Goal: Find specific page/section: Find specific page/section

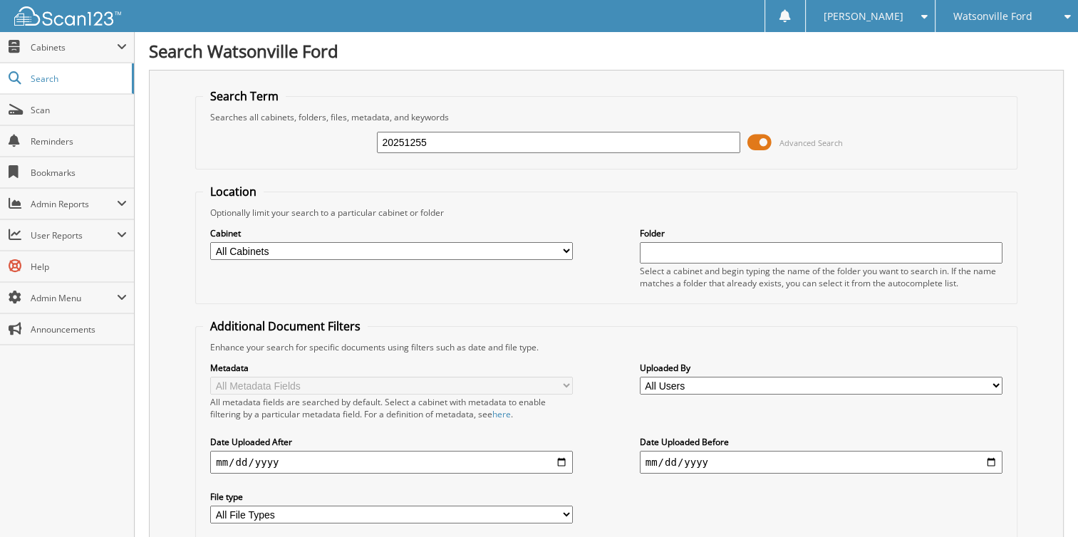
drag, startPoint x: 424, startPoint y: 135, endPoint x: 284, endPoint y: 123, distance: 140.1
click at [284, 123] on div "20251255 Advanced Search" at bounding box center [606, 142] width 807 height 38
type input "2024624"
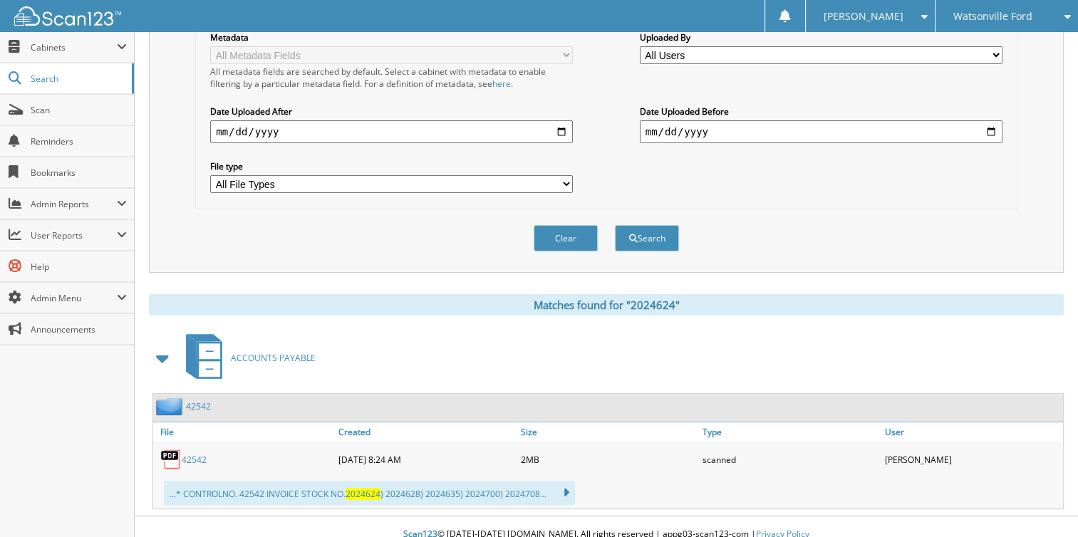
click at [190, 454] on link "42542" at bounding box center [194, 460] width 25 height 12
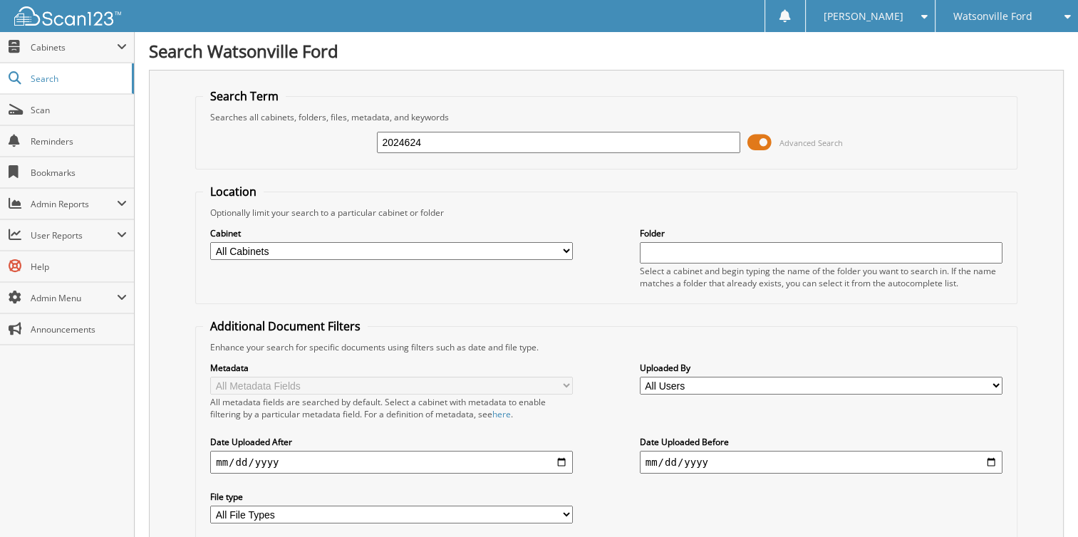
drag, startPoint x: 423, startPoint y: 141, endPoint x: 319, endPoint y: 147, distance: 103.5
click at [327, 142] on div "2024624 Advanced Search" at bounding box center [606, 142] width 807 height 38
type input "2024792"
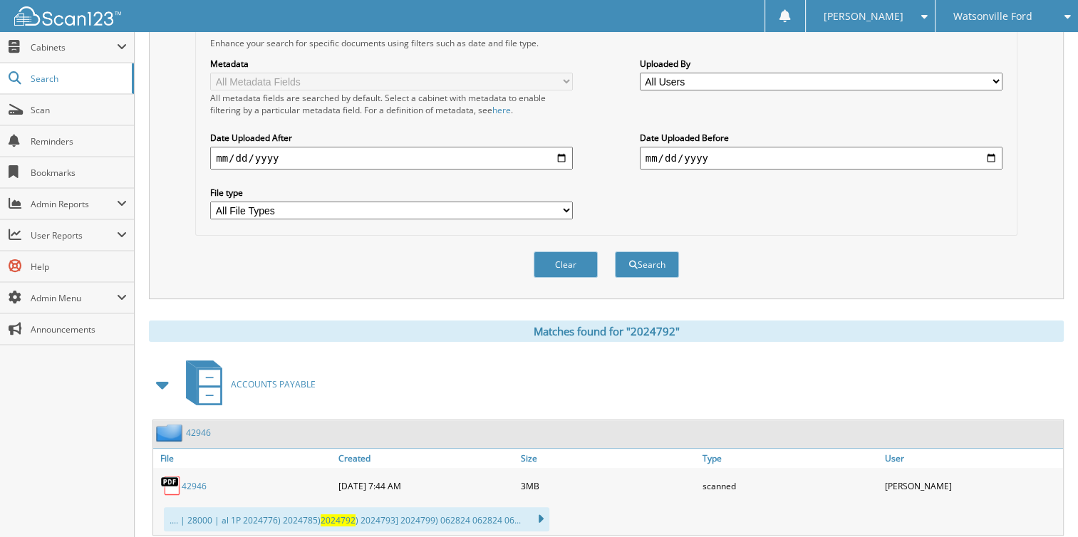
scroll to position [331, 0]
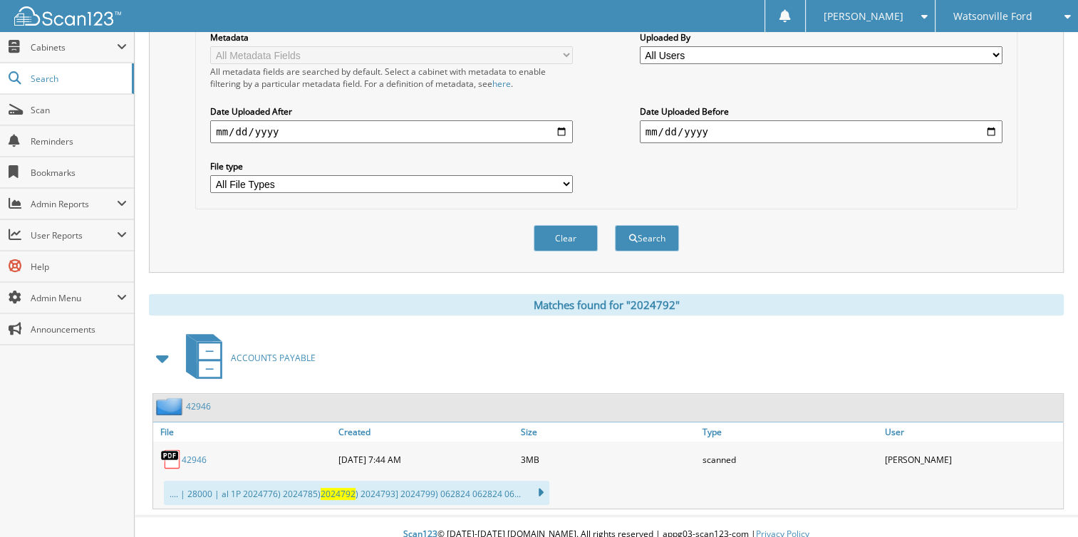
click at [191, 454] on link "42946" at bounding box center [194, 460] width 25 height 12
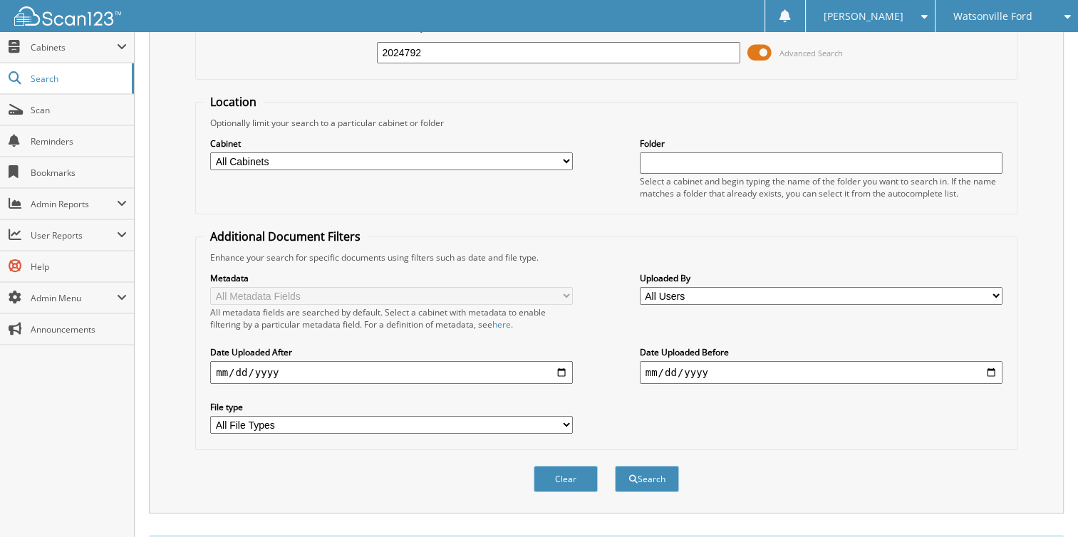
scroll to position [0, 0]
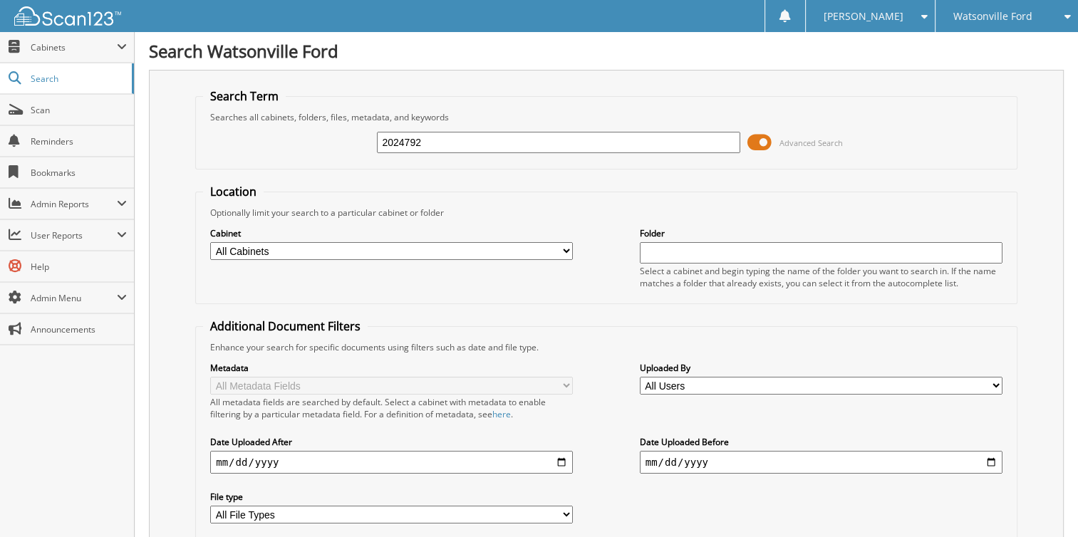
drag, startPoint x: 430, startPoint y: 135, endPoint x: 274, endPoint y: 137, distance: 156.1
click at [274, 137] on div "2024792 Advanced Search" at bounding box center [606, 142] width 807 height 38
type input "2024828"
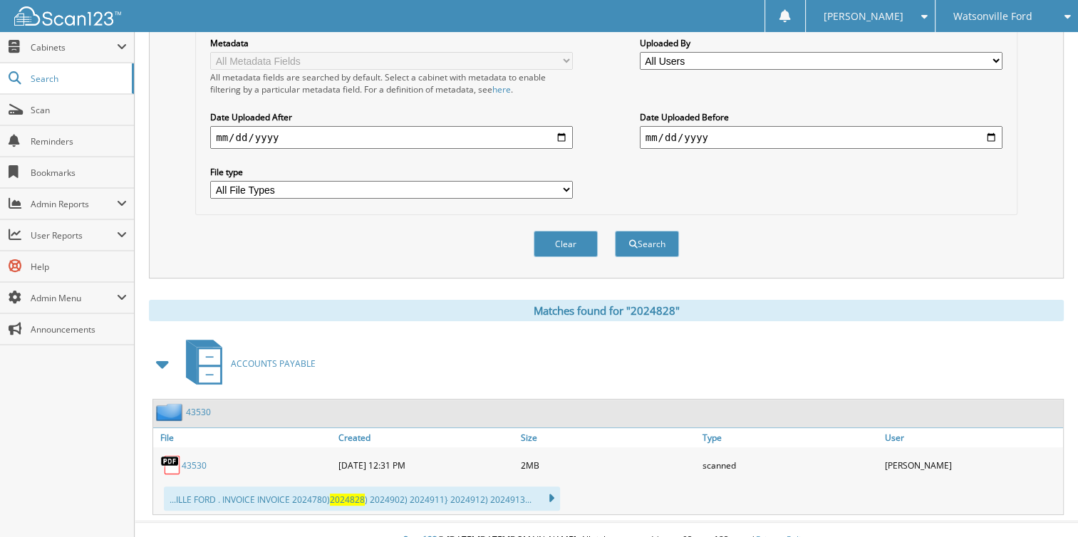
scroll to position [331, 0]
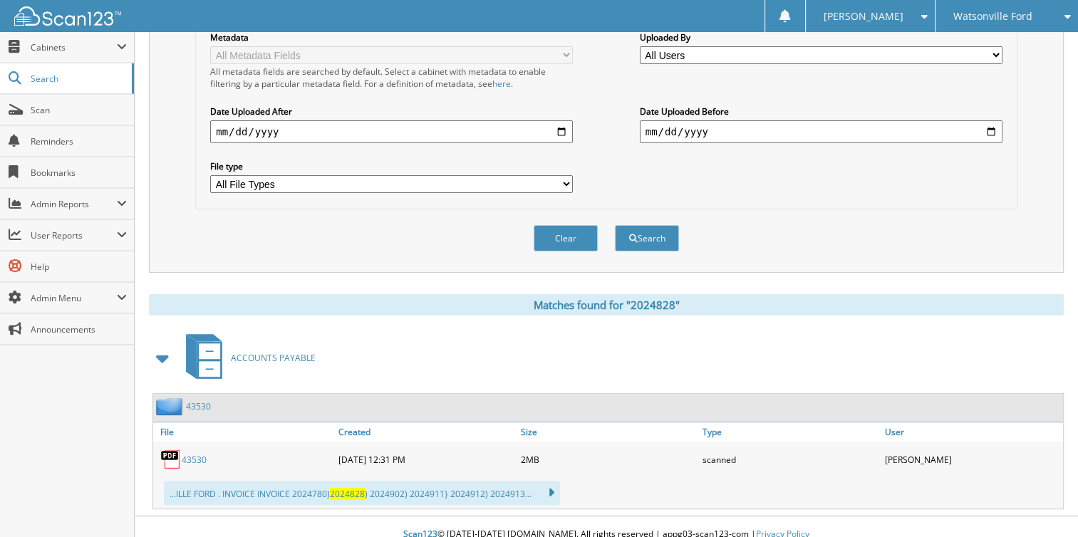
click at [186, 454] on link "43530" at bounding box center [194, 460] width 25 height 12
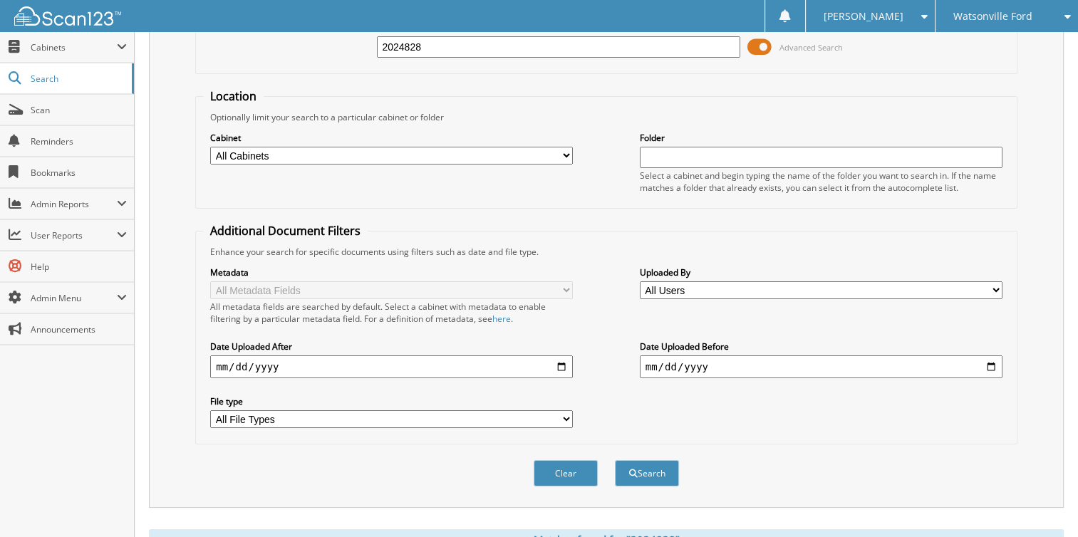
scroll to position [0, 0]
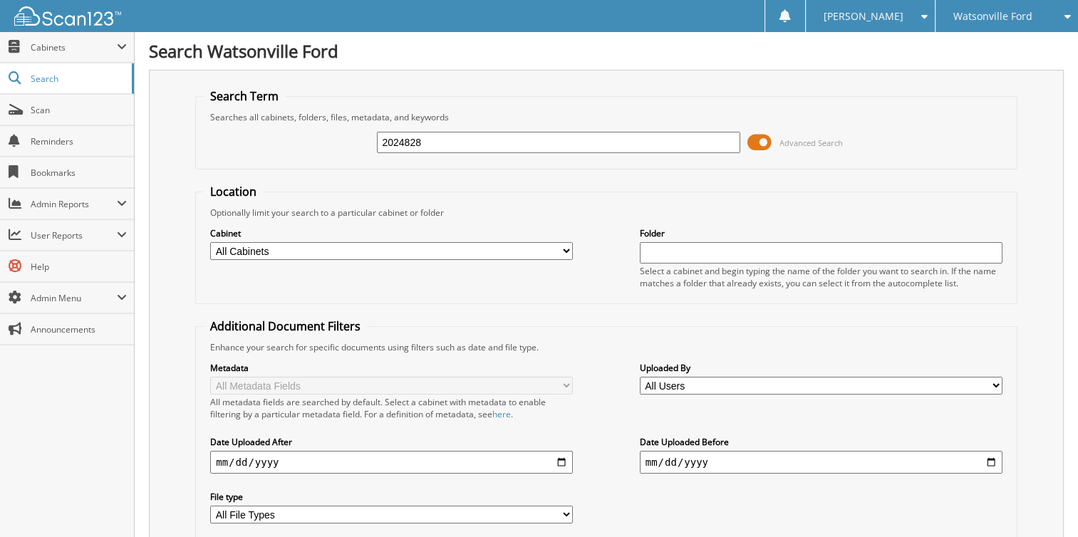
drag, startPoint x: 431, startPoint y: 145, endPoint x: 413, endPoint y: 150, distance: 19.2
click at [413, 150] on input "2024828" at bounding box center [558, 142] width 363 height 21
click at [431, 156] on div "2024828 Advanced Search" at bounding box center [606, 142] width 807 height 38
drag, startPoint x: 419, startPoint y: 140, endPoint x: 314, endPoint y: 138, distance: 105.5
click at [319, 138] on div "2024828 Advanced Search" at bounding box center [606, 142] width 807 height 38
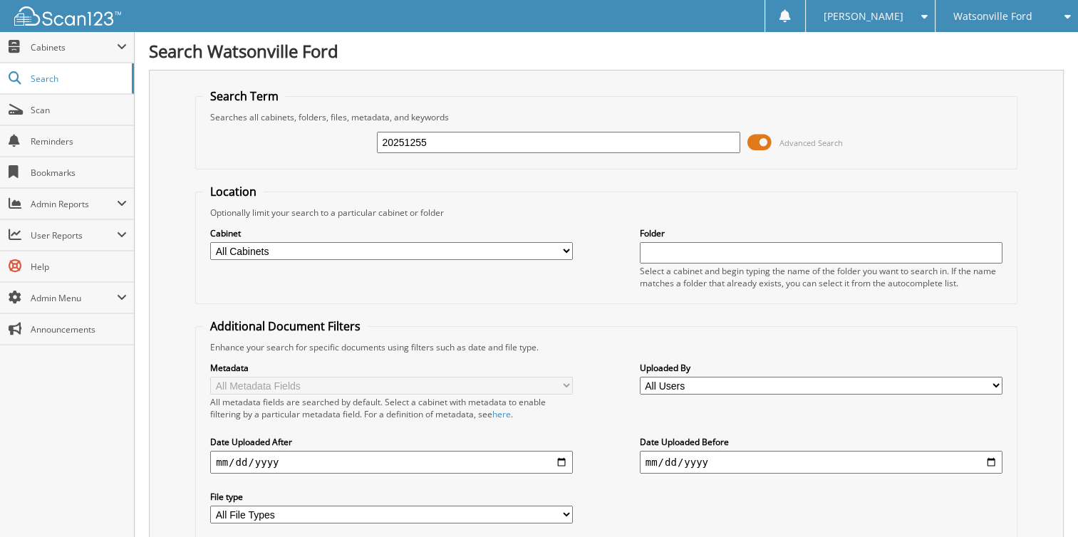
type input "20251255"
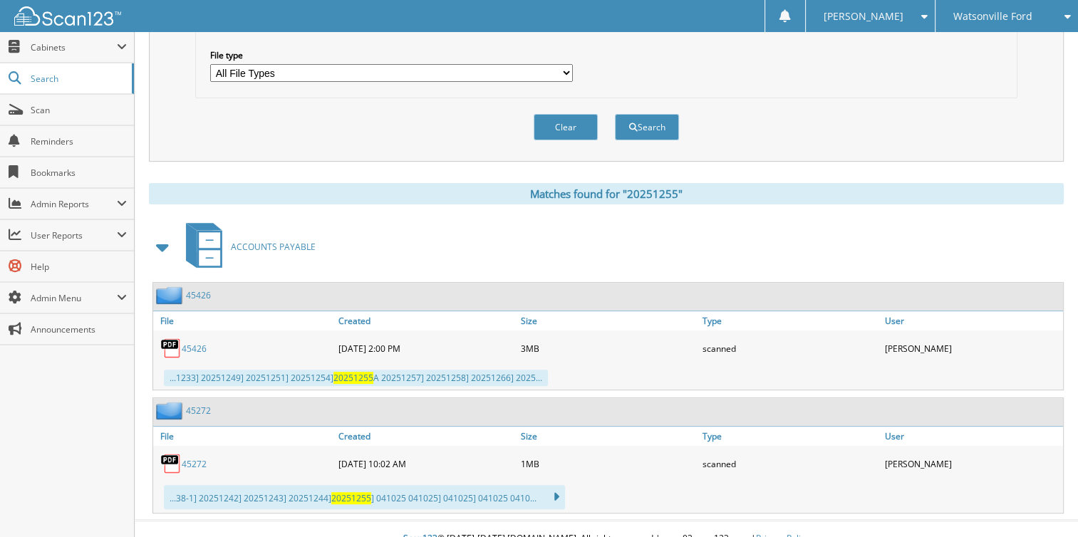
scroll to position [444, 0]
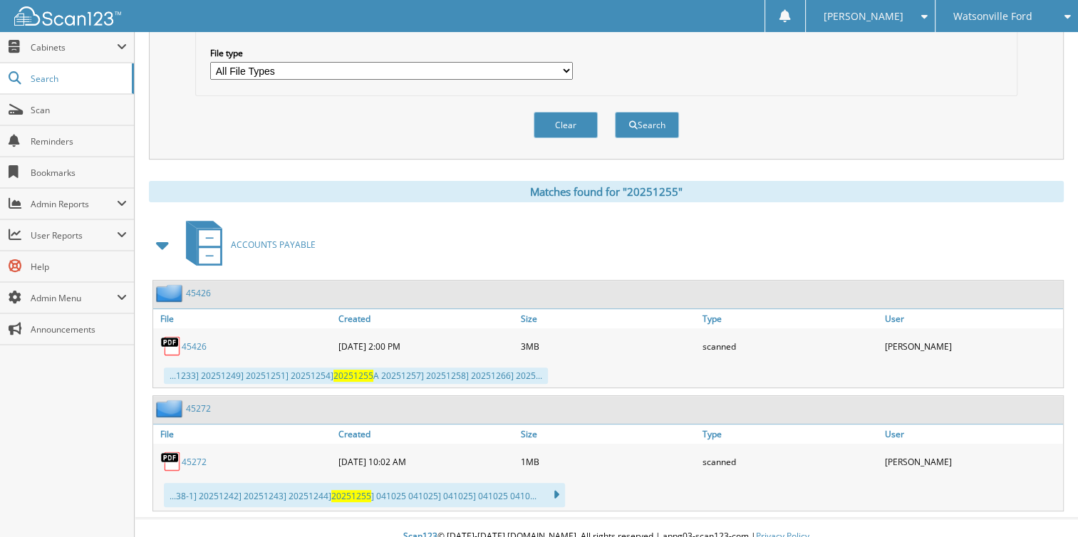
click at [187, 456] on link "45272" at bounding box center [194, 462] width 25 height 12
